Goal: Navigation & Orientation: Find specific page/section

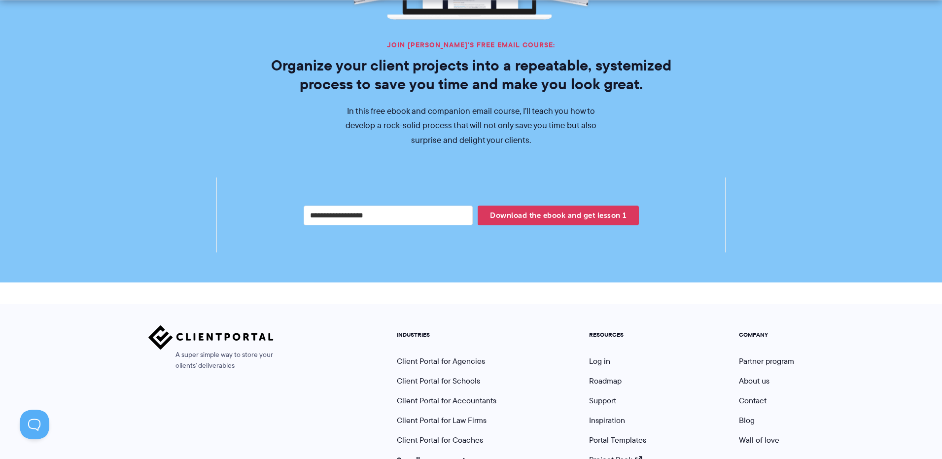
scroll to position [1831, 0]
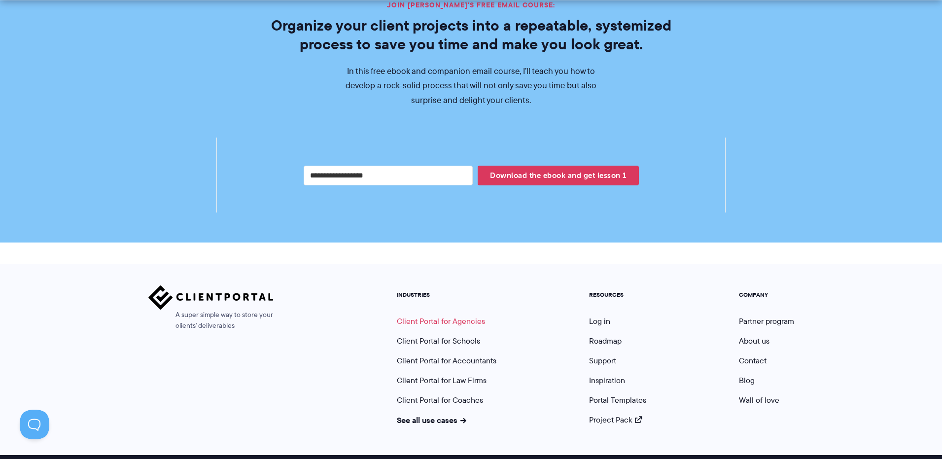
click at [455, 315] on link "Client Portal for Agencies" at bounding box center [441, 320] width 88 height 11
